Goal: Task Accomplishment & Management: Manage account settings

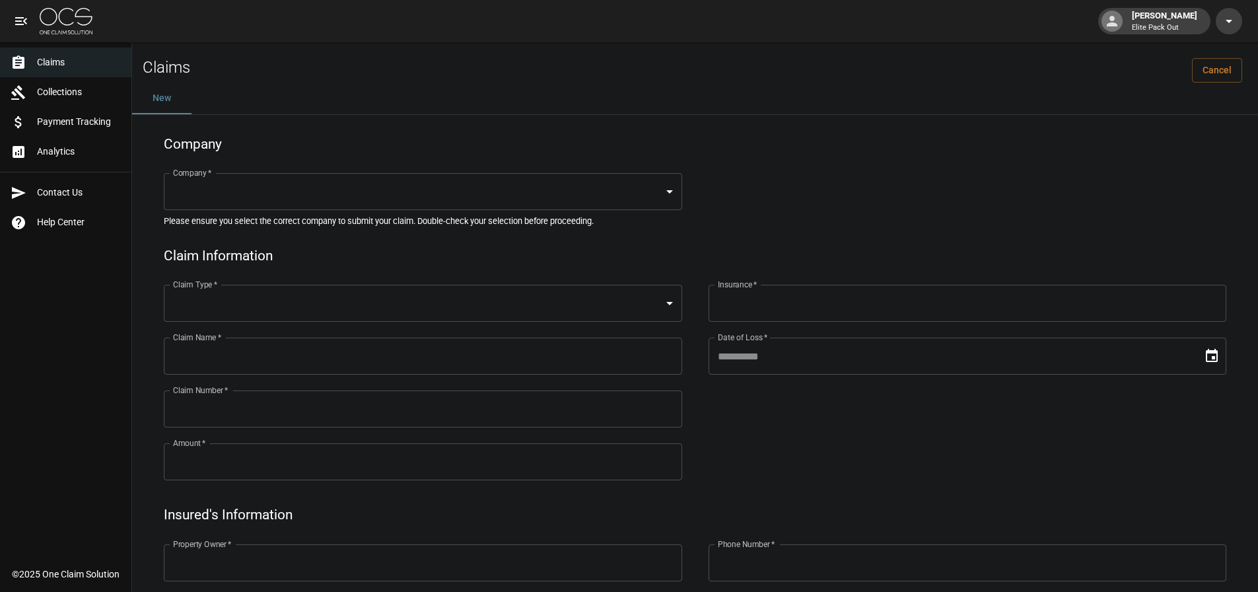
scroll to position [513, 0]
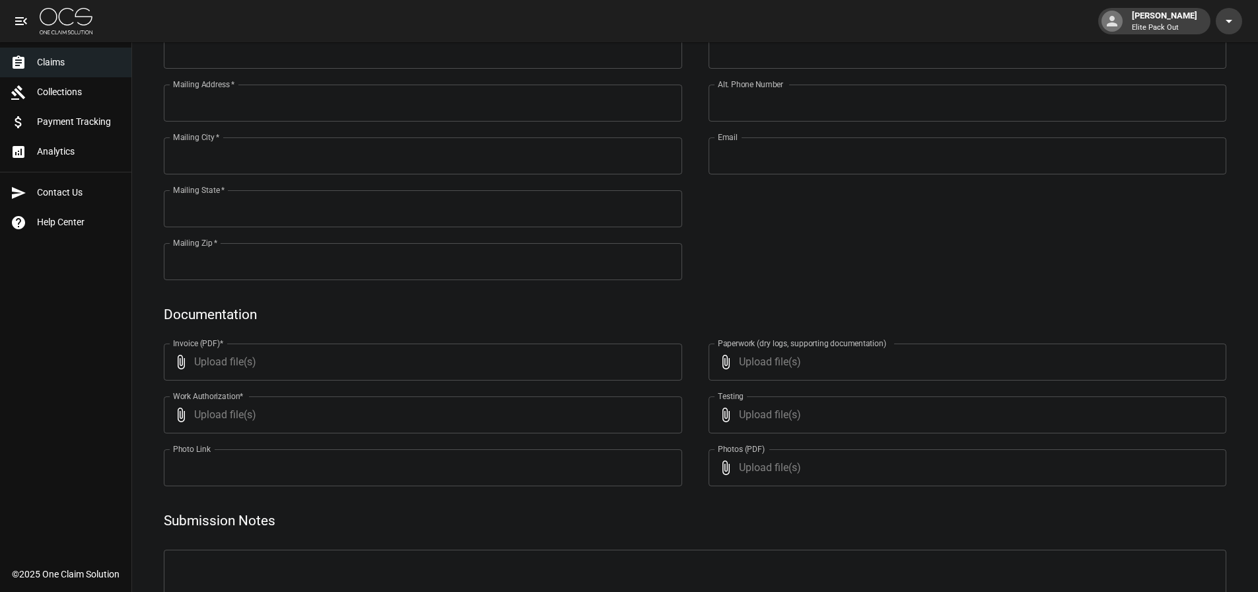
click at [32, 119] on div at bounding box center [24, 122] width 26 height 16
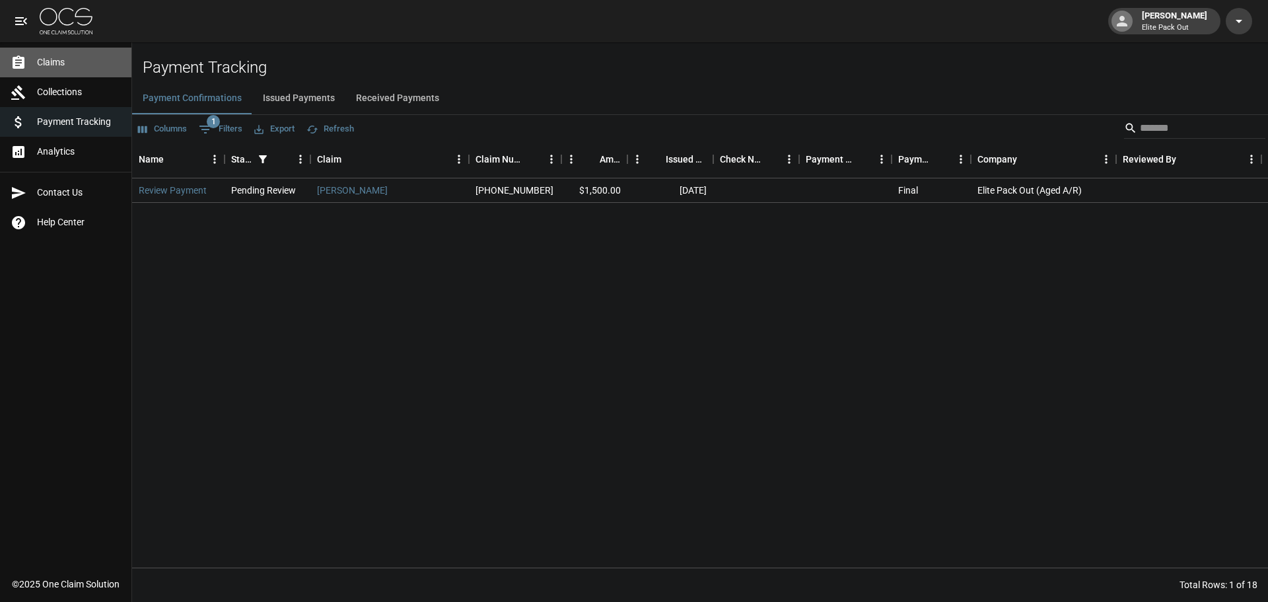
click at [55, 71] on link "Claims" at bounding box center [65, 63] width 131 height 30
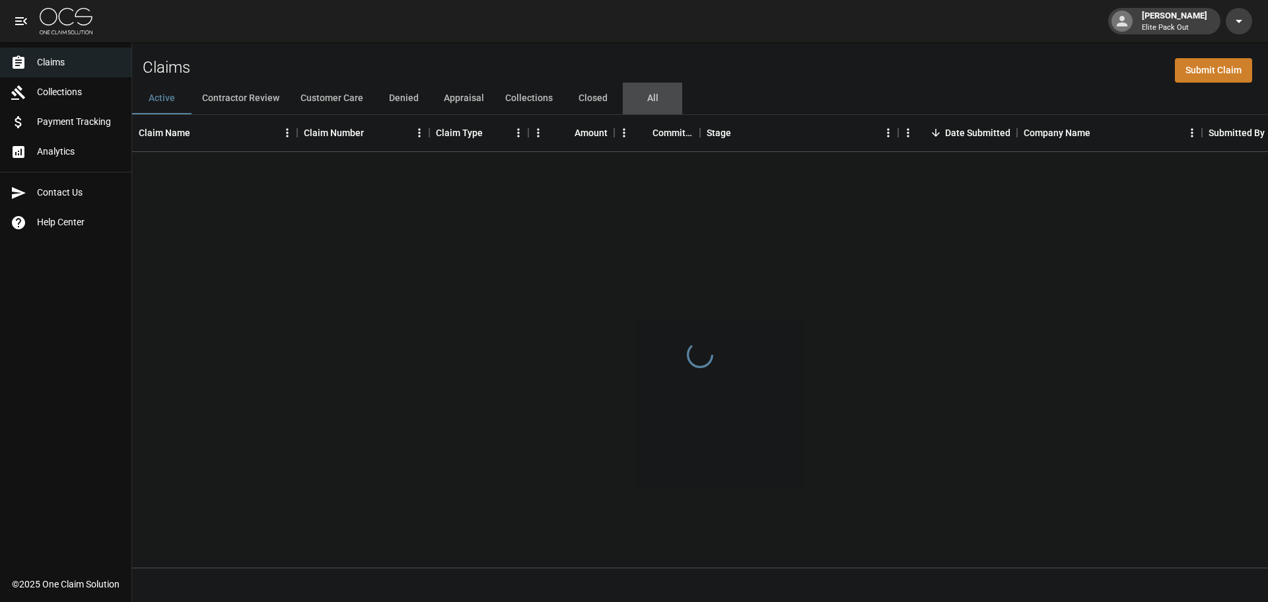
click at [643, 99] on button "All" at bounding box center [652, 99] width 59 height 32
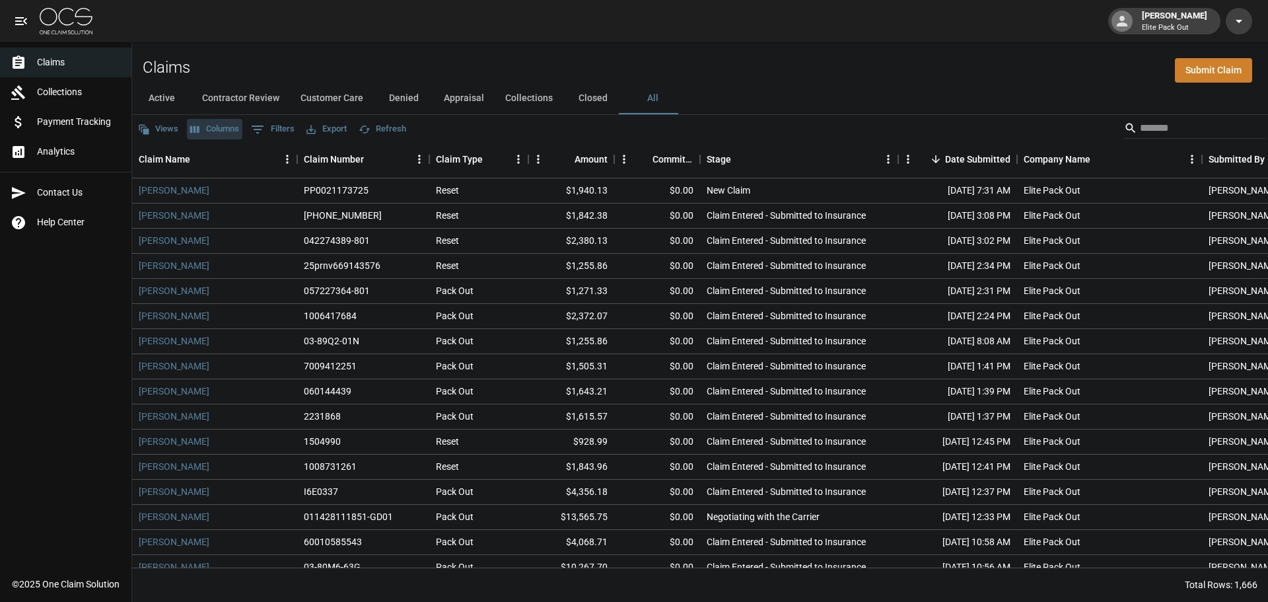
click at [227, 124] on button "Columns" at bounding box center [214, 129] width 55 height 20
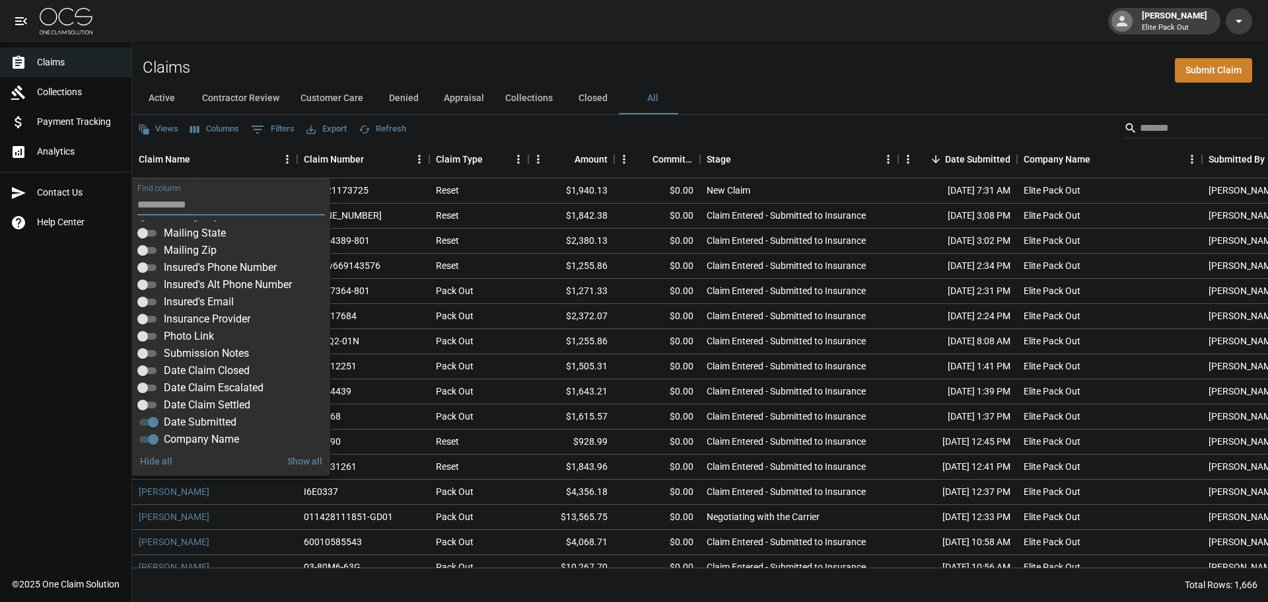
scroll to position [248, 0]
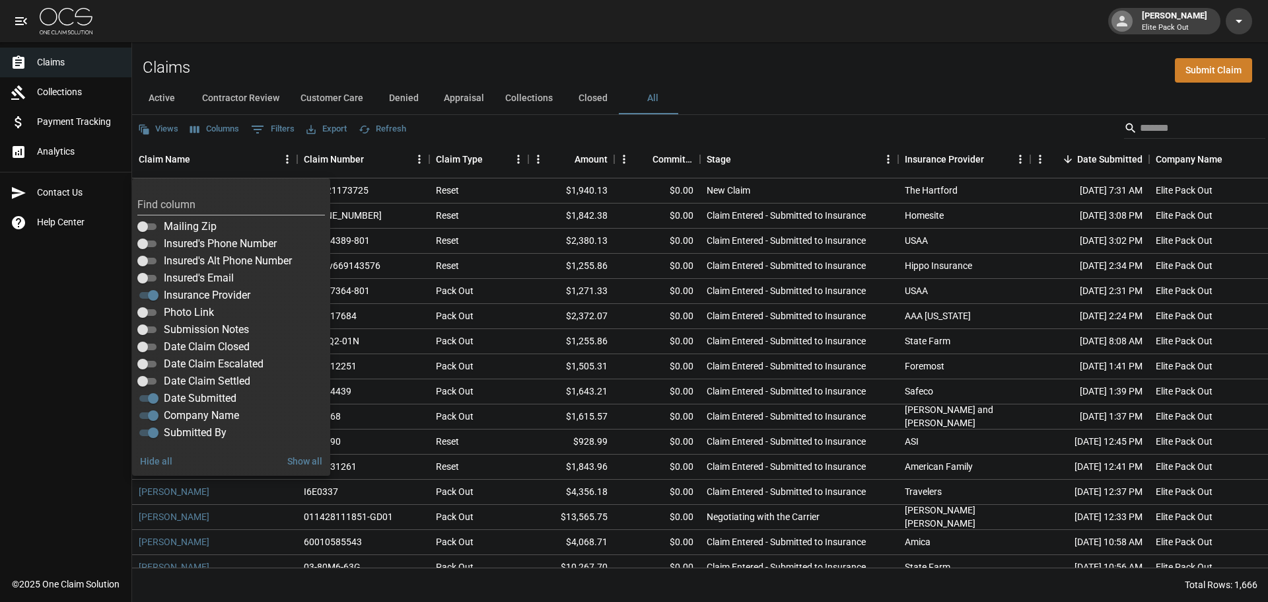
click at [813, 124] on div "Views Columns 0 Filters Export Refresh" at bounding box center [700, 128] width 1136 height 26
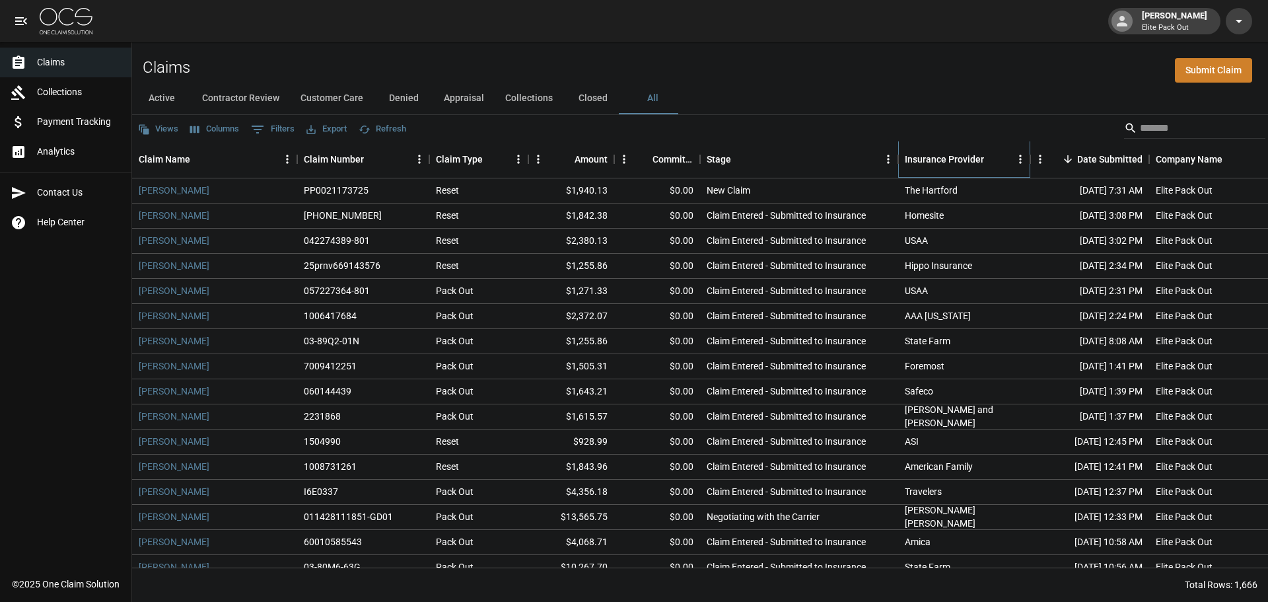
click at [935, 155] on div "Insurance Provider" at bounding box center [944, 159] width 79 height 37
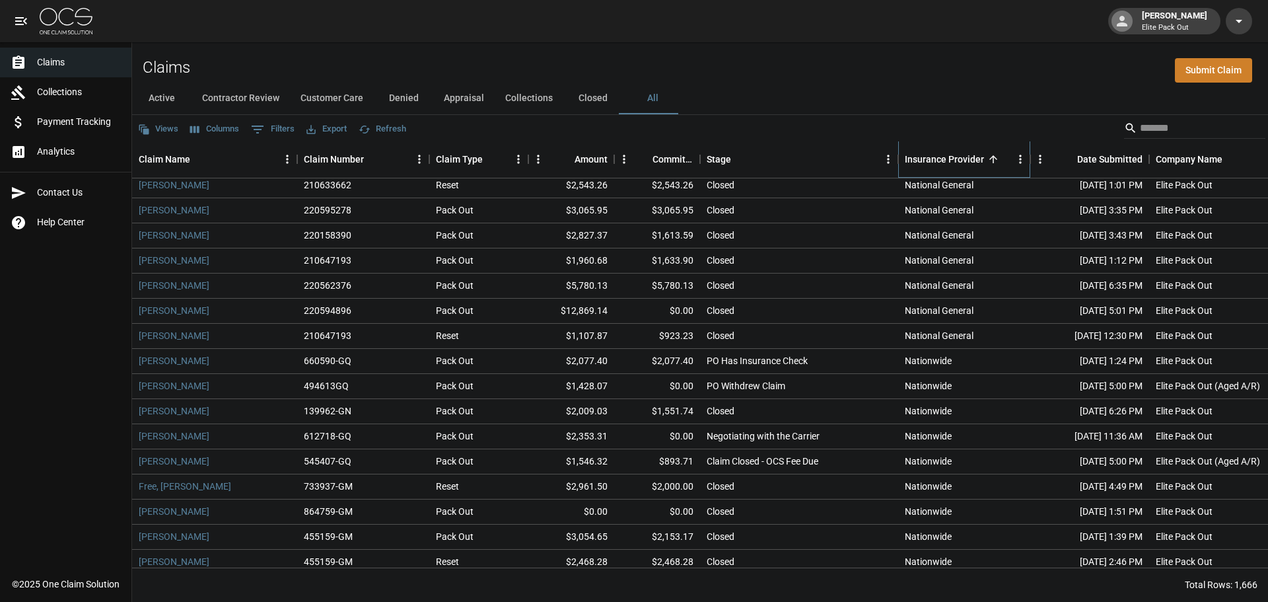
scroll to position [19814, 0]
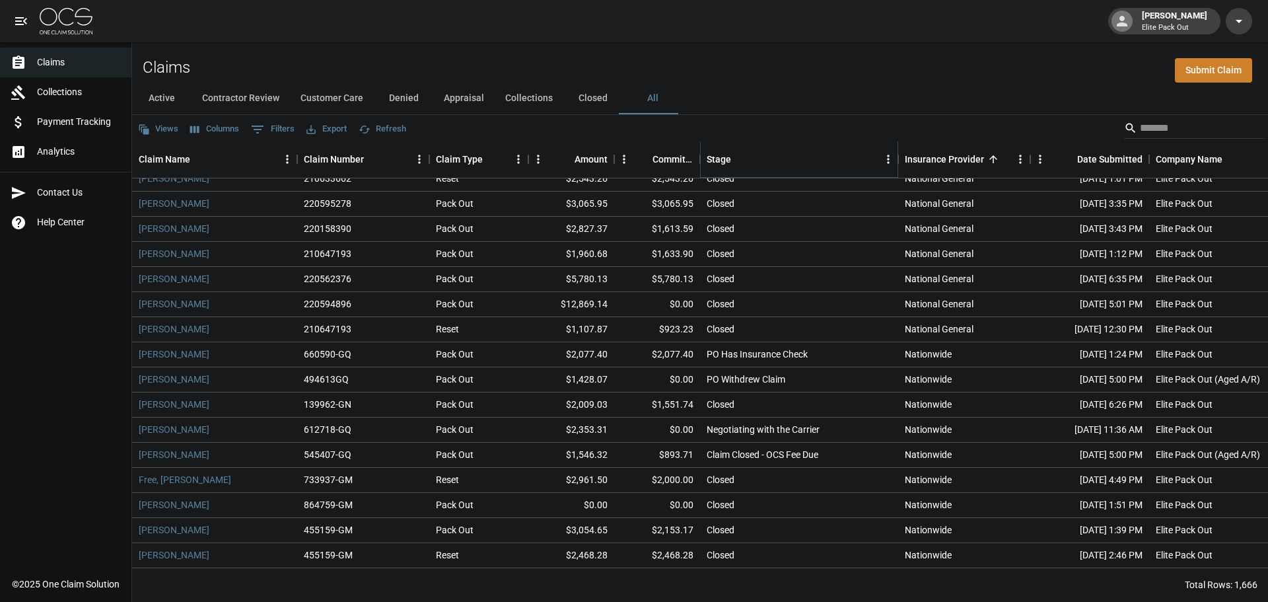
click at [746, 155] on button "Sort" at bounding box center [740, 159] width 18 height 18
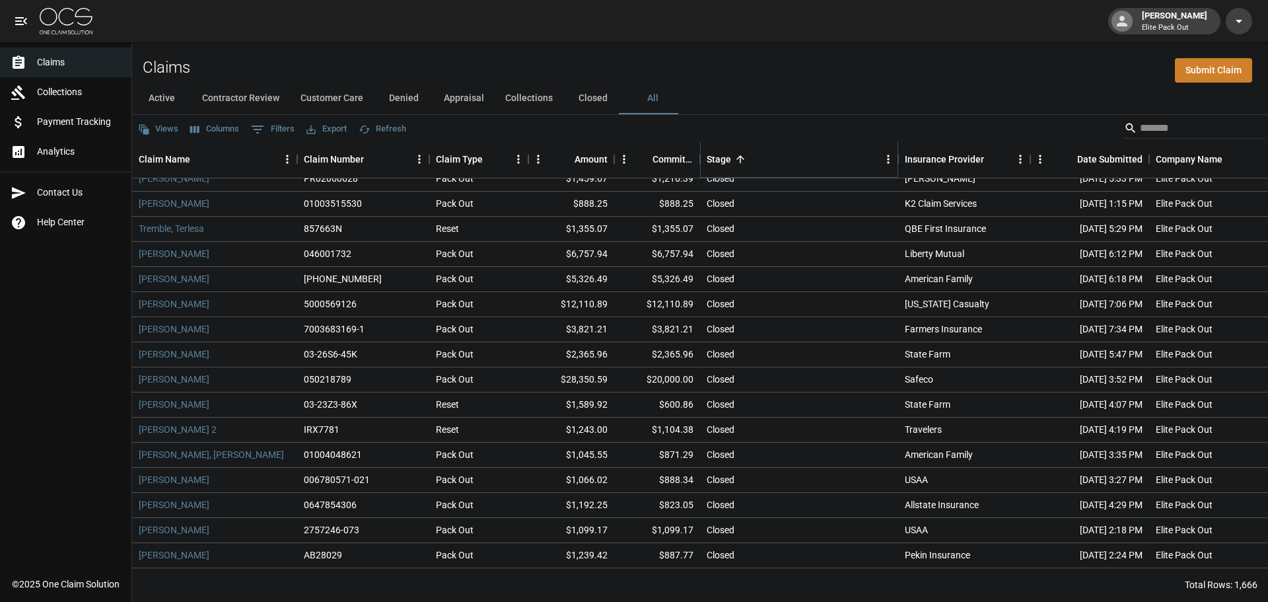
click at [746, 155] on button "Sort" at bounding box center [740, 159] width 18 height 18
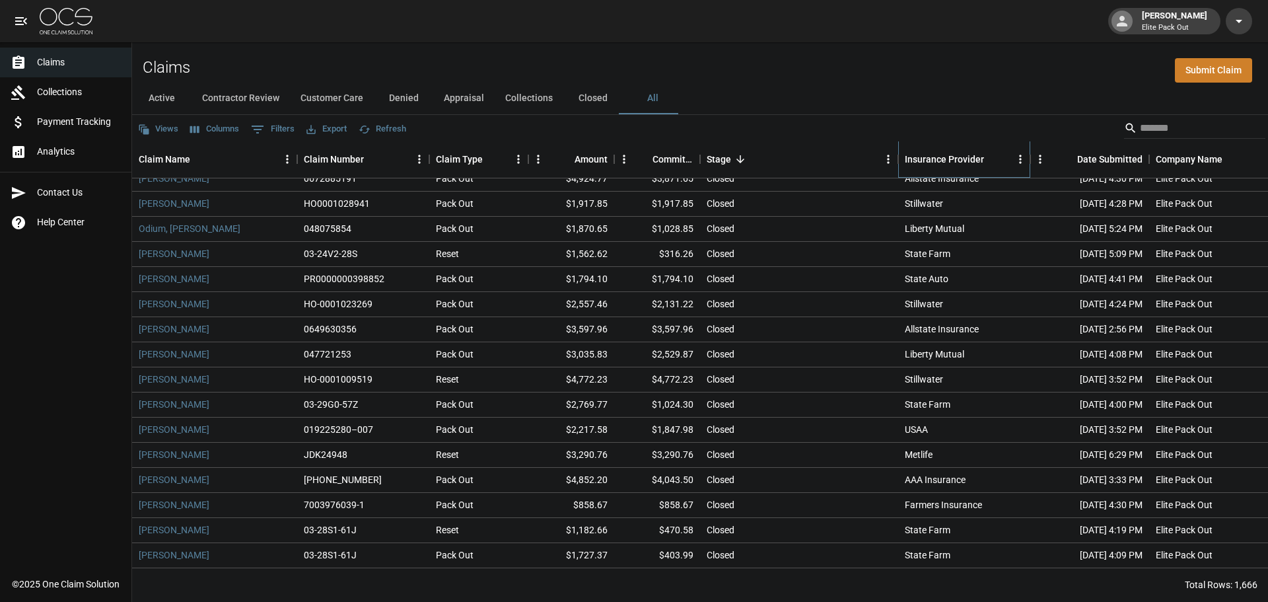
click at [977, 166] on div "Insurance Provider" at bounding box center [944, 159] width 79 height 37
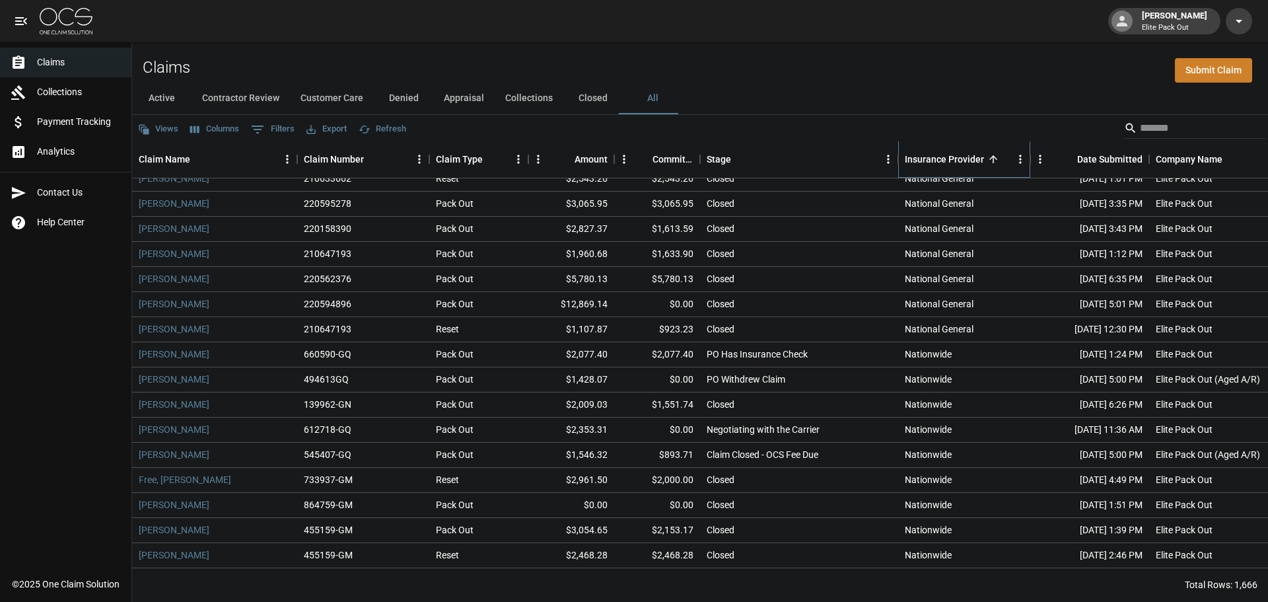
click at [976, 166] on div "Insurance Provider" at bounding box center [944, 159] width 79 height 37
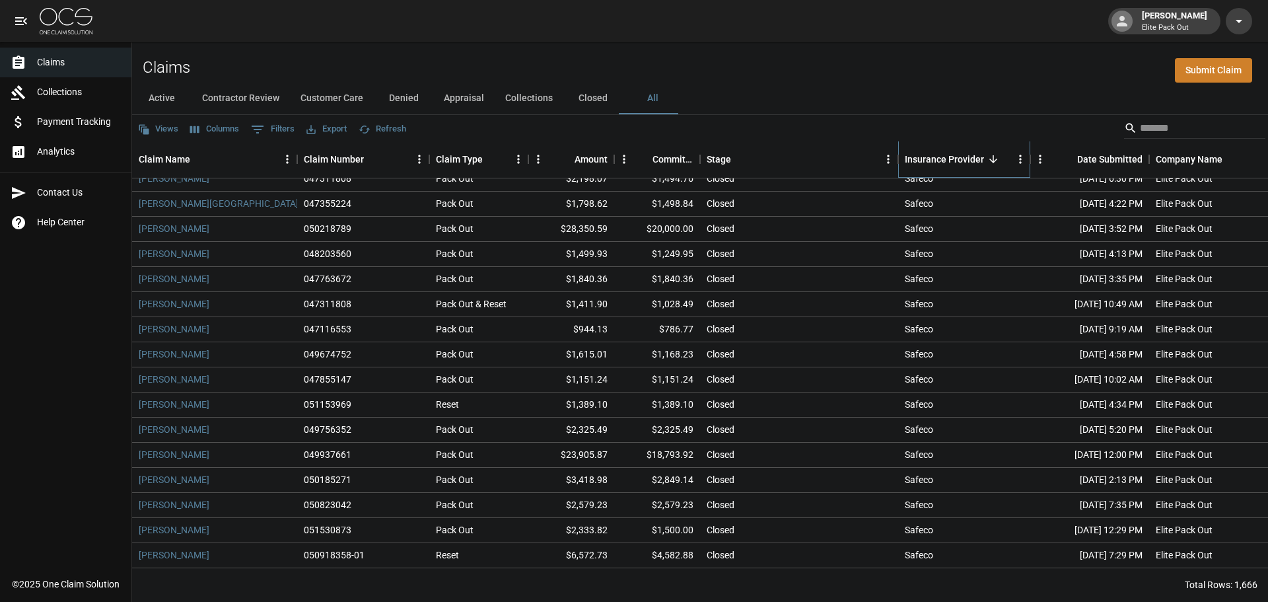
click at [976, 166] on div "Insurance Provider" at bounding box center [944, 159] width 79 height 37
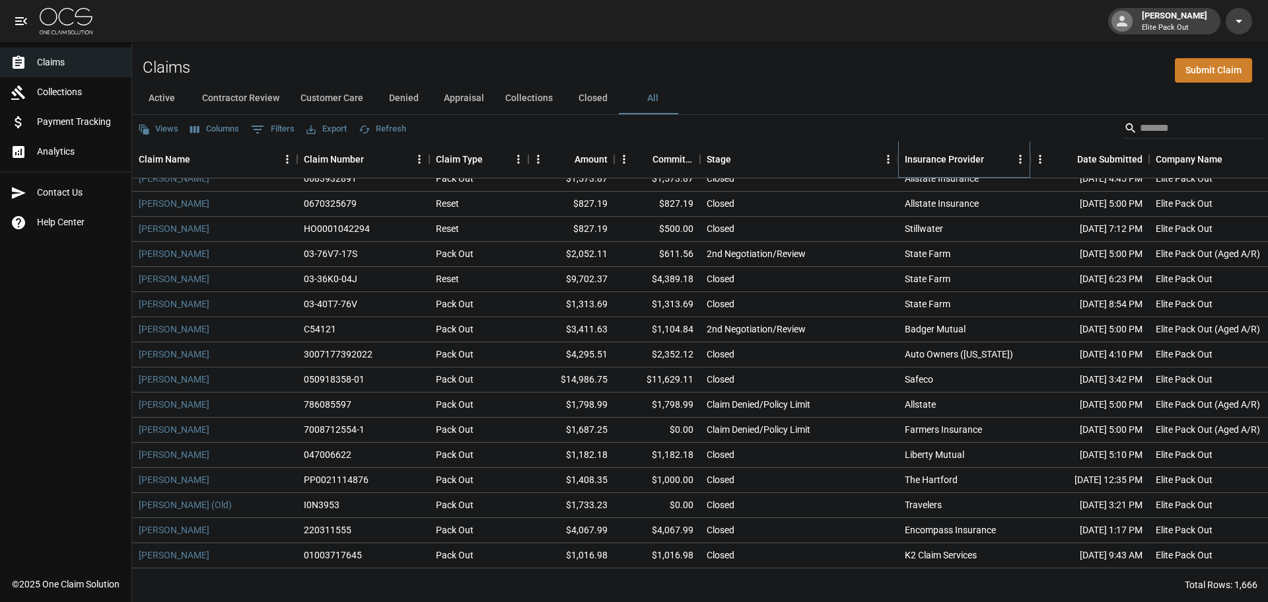
click at [976, 166] on div "Insurance Provider" at bounding box center [944, 159] width 79 height 37
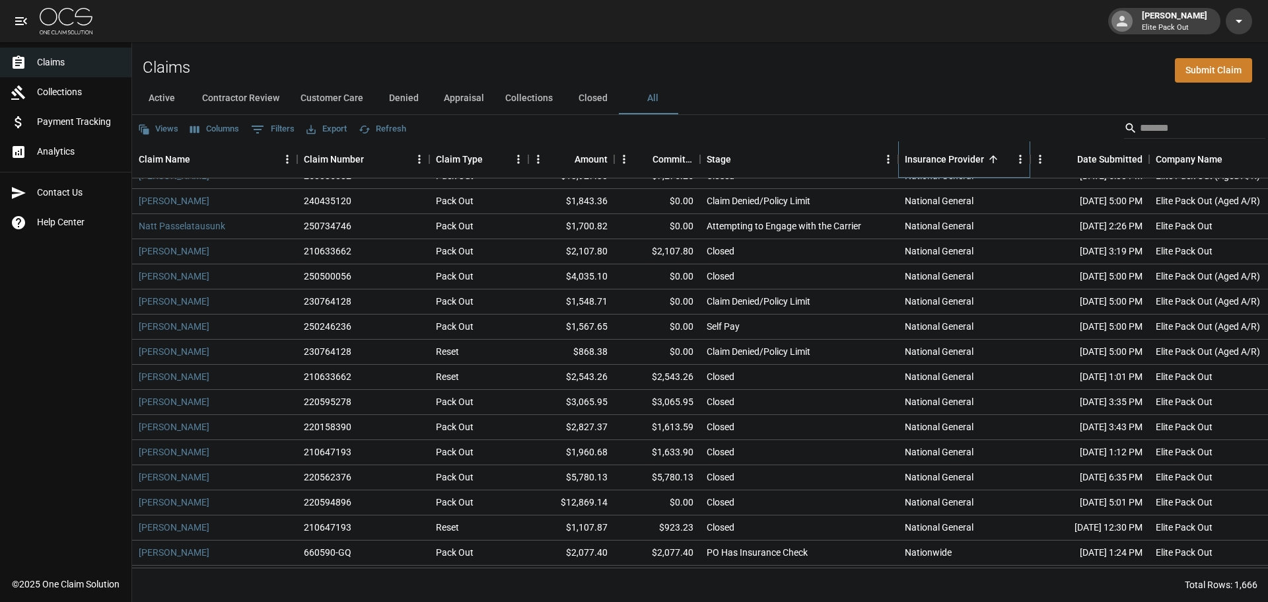
scroll to position [19682, 0]
